Goal: Task Accomplishment & Management: Use online tool/utility

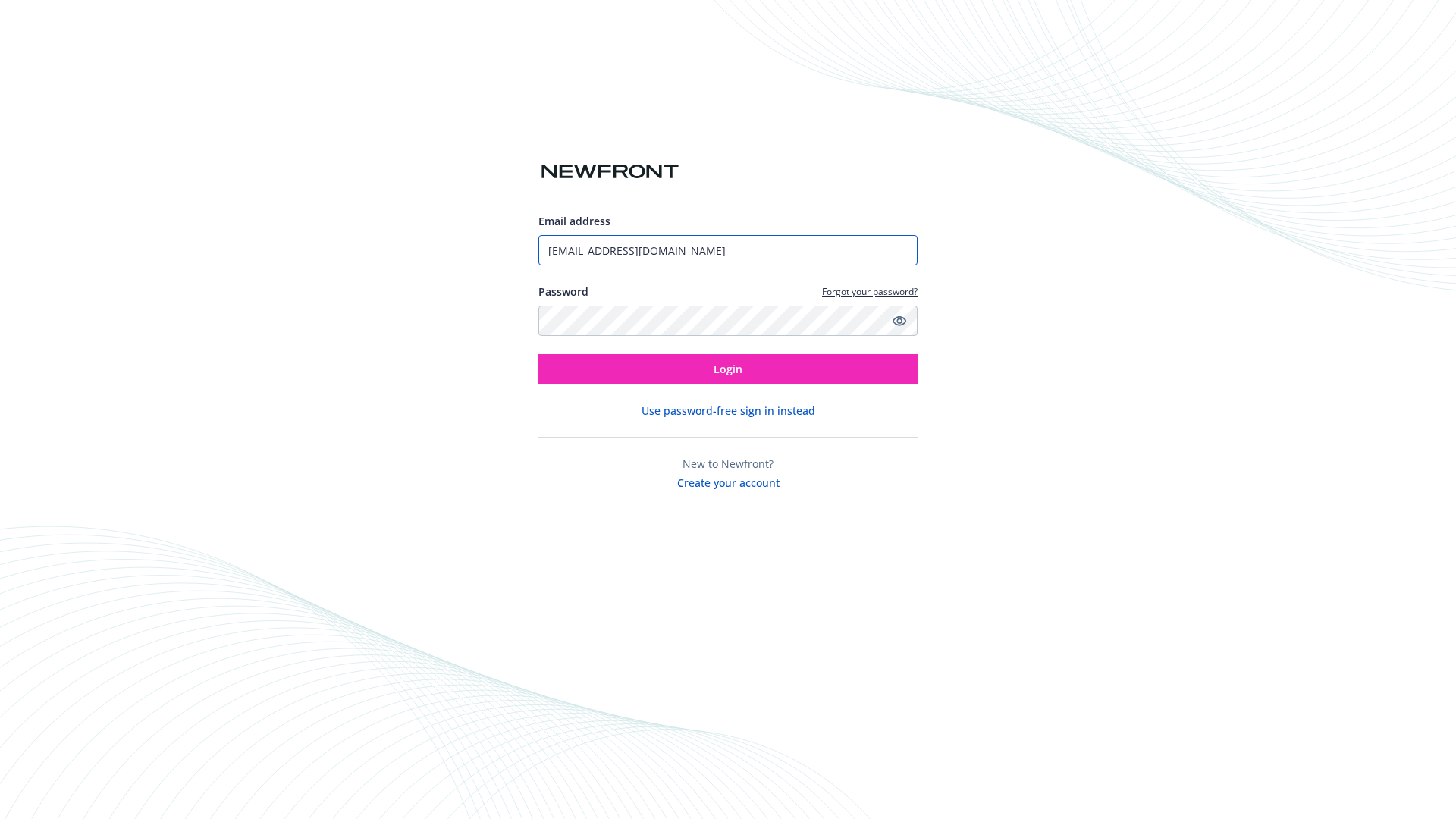
type input "[EMAIL_ADDRESS][DOMAIN_NAME]"
click at [728, 369] on span "Login" at bounding box center [728, 369] width 29 height 14
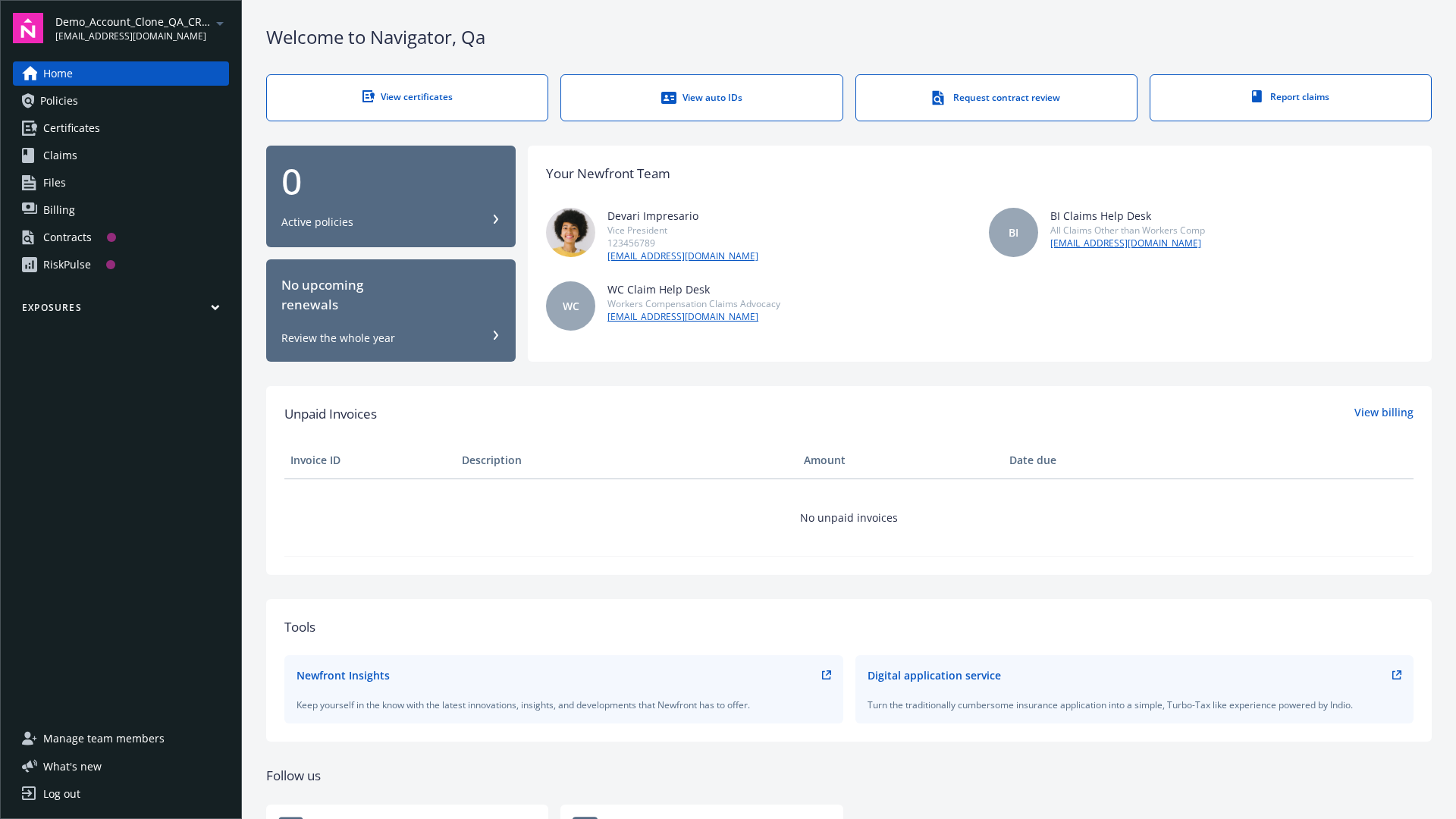
click at [142, 28] on span "Demo_Account_Clone_QA_CR_Tests_Prospect" at bounding box center [133, 21] width 155 height 16
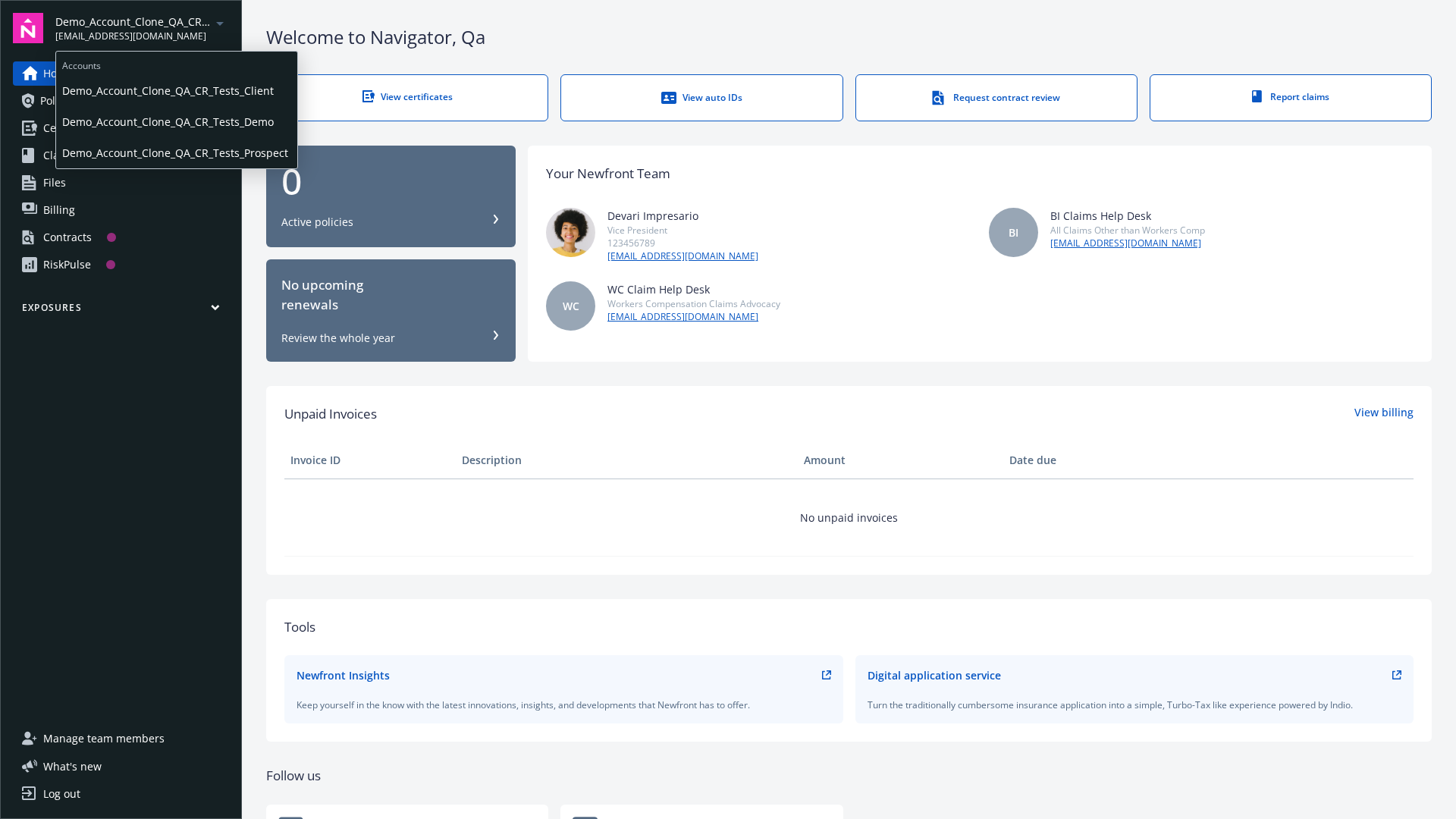
click at [175, 90] on span "Demo_Account_Clone_QA_CR_Tests_Client" at bounding box center [177, 90] width 229 height 31
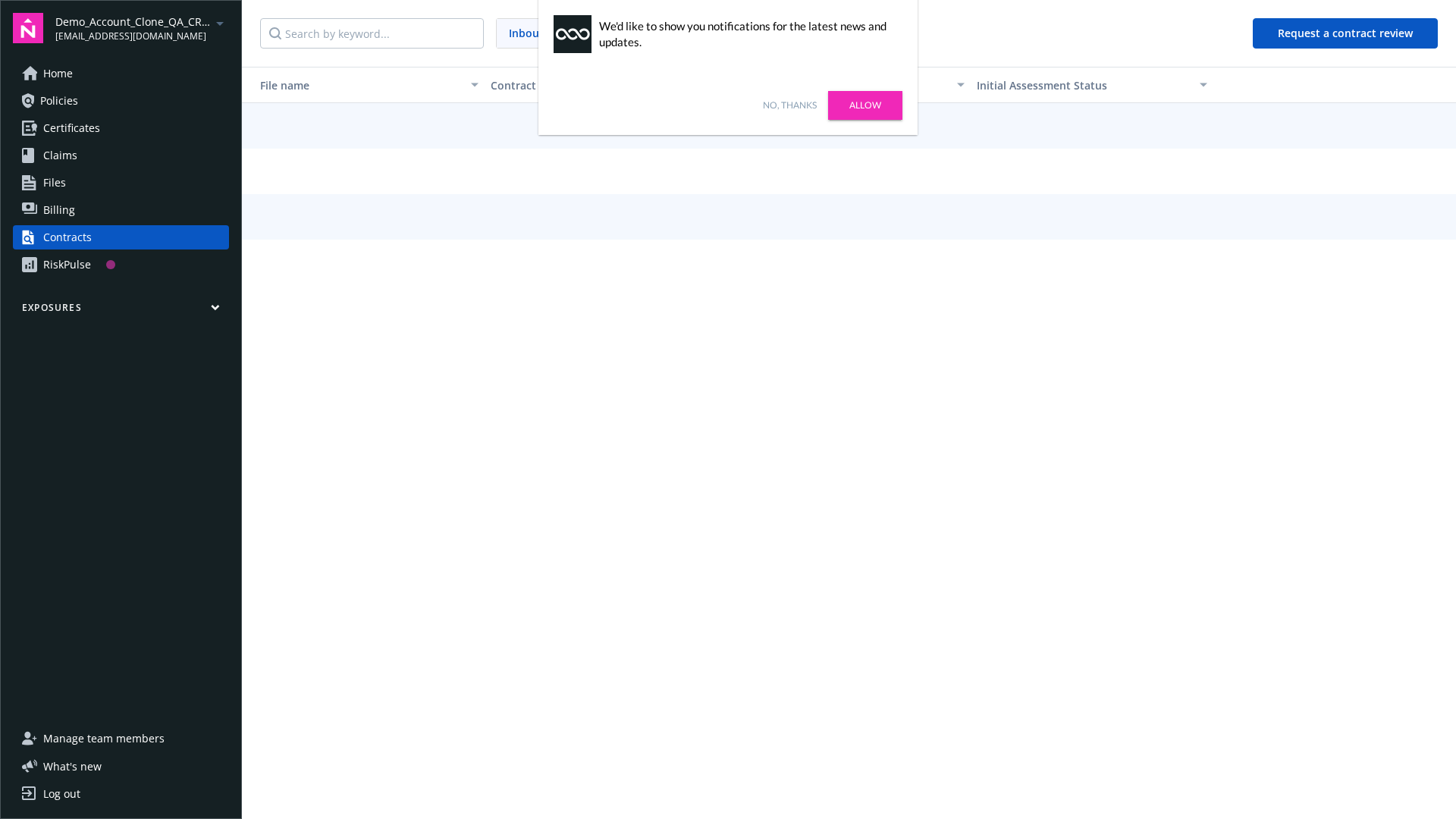
click at [790, 105] on link "No, thanks" at bounding box center [790, 105] width 54 height 13
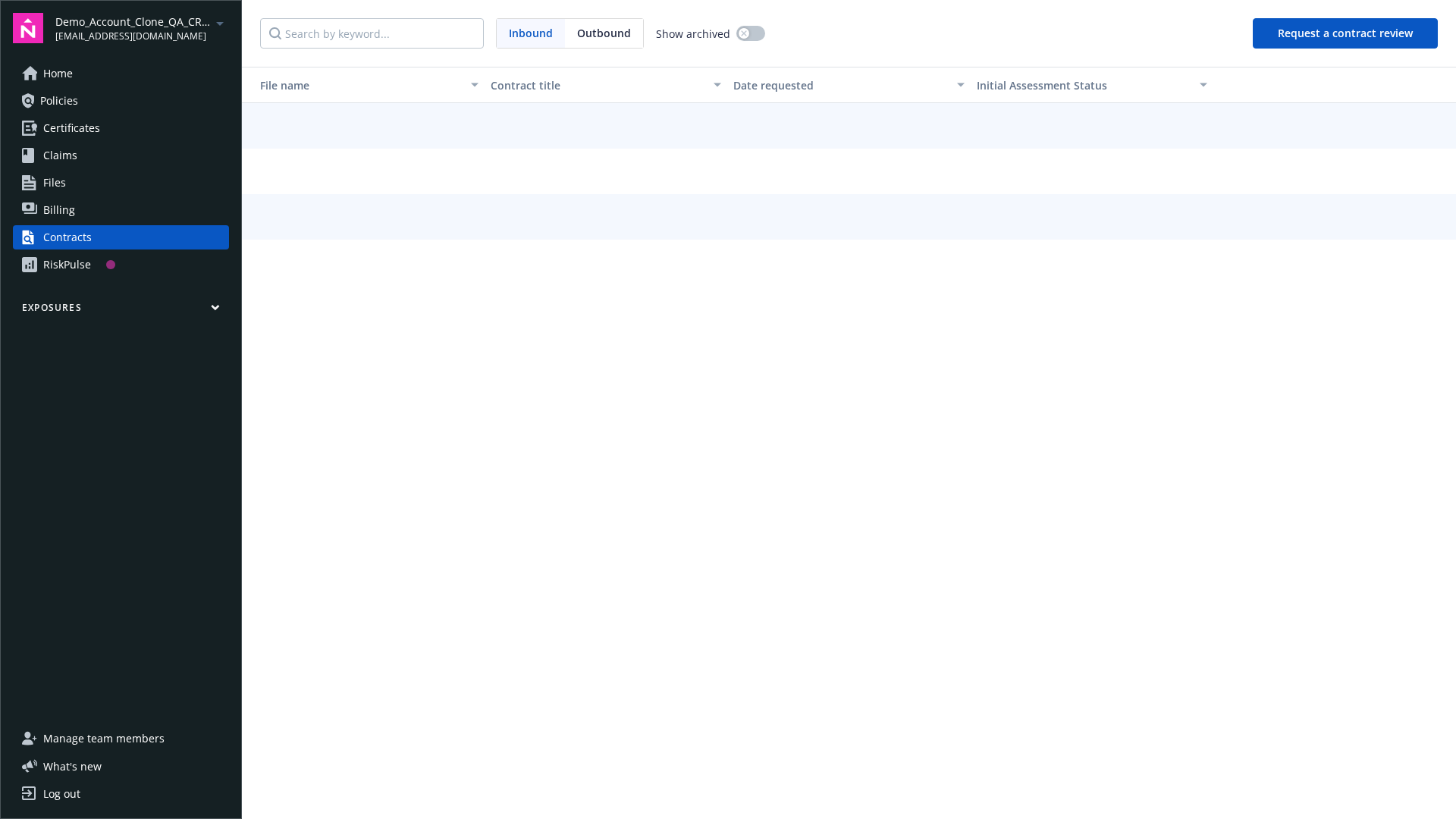
click at [1346, 33] on button "Request a contract review" at bounding box center [1345, 33] width 185 height 30
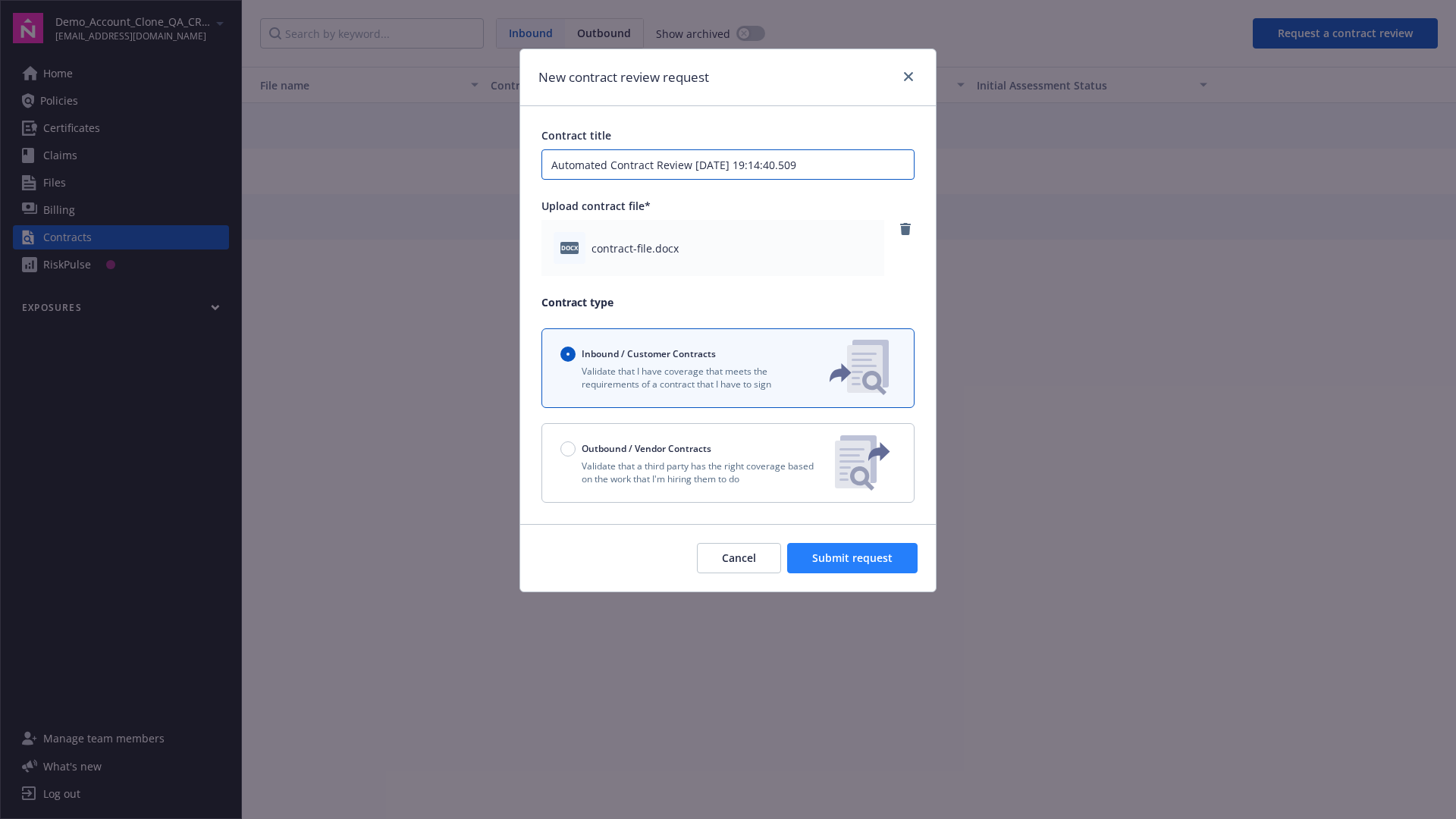
type input "Automated Contract Review 08-20-2025 19:14:40.509"
click at [853, 558] on span "Submit request" at bounding box center [852, 557] width 80 height 14
